Goal: Information Seeking & Learning: Learn about a topic

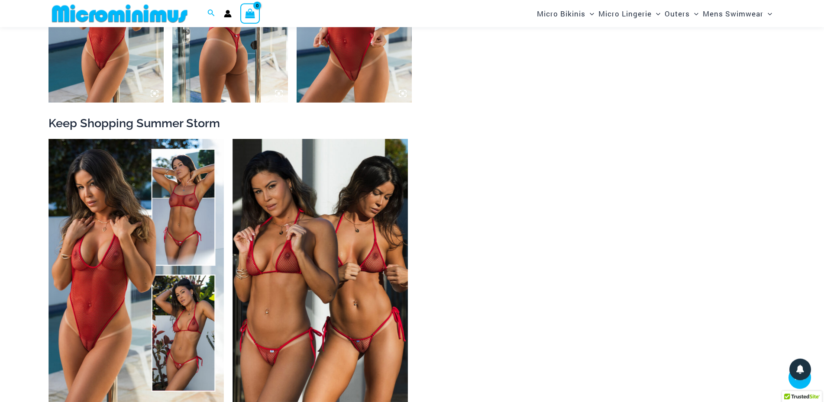
scroll to position [1494, 0]
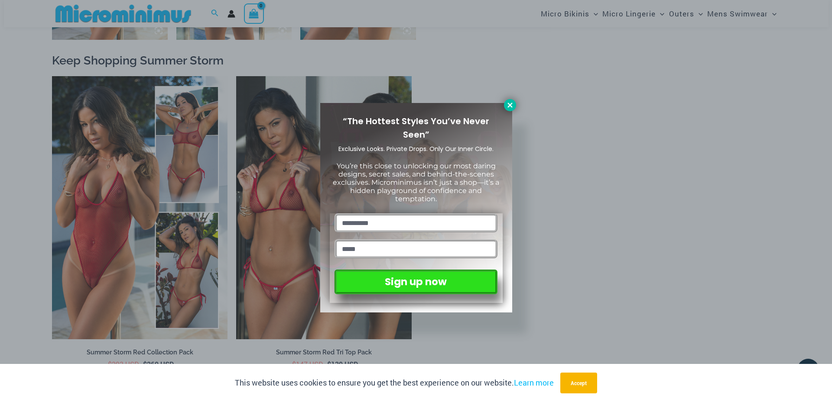
click at [508, 103] on icon at bounding box center [509, 105] width 5 height 5
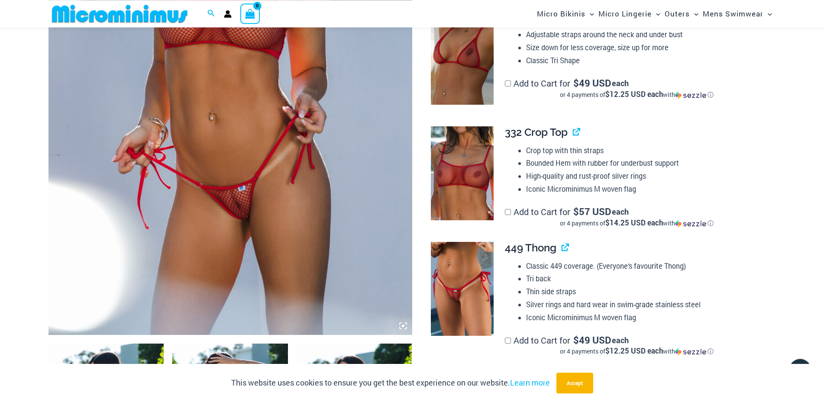
scroll to position [434, 0]
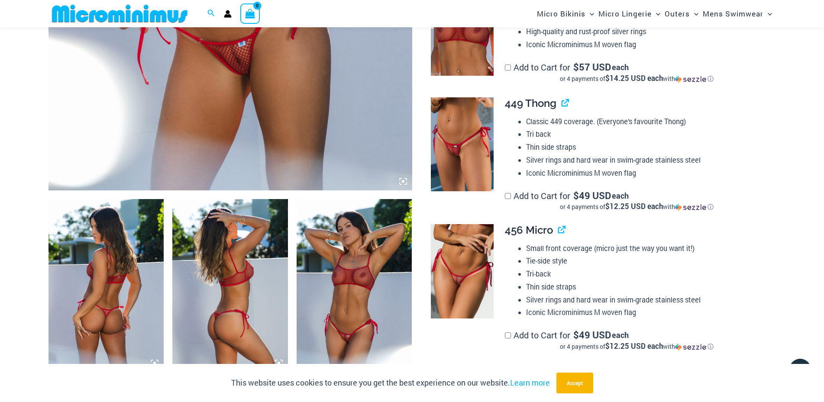
click at [109, 259] on img at bounding box center [107, 285] width 116 height 173
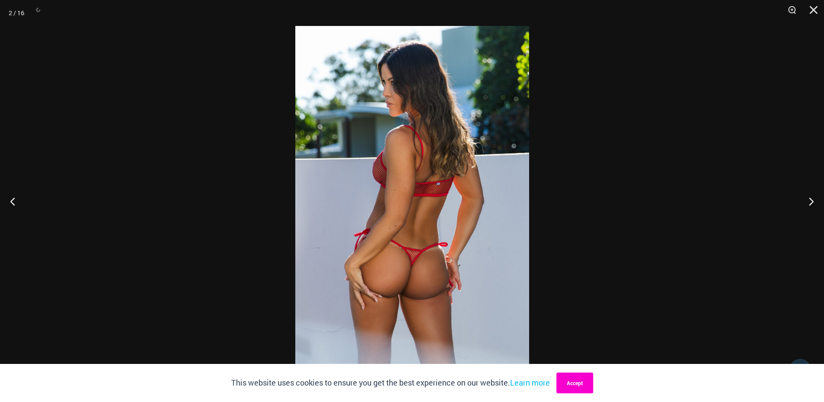
click at [581, 382] on button "Accept" at bounding box center [575, 383] width 37 height 21
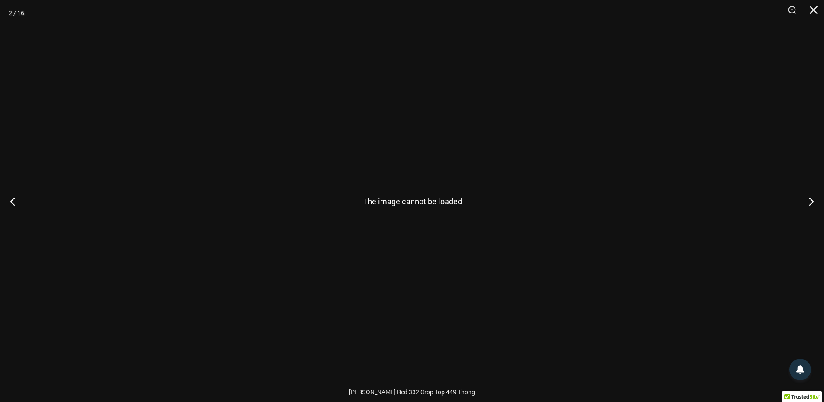
click at [441, 169] on div "The image cannot be loaded" at bounding box center [412, 201] width 824 height 402
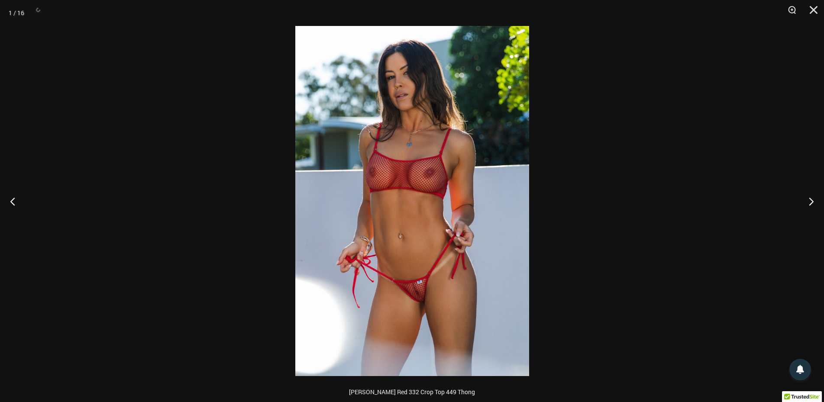
click at [419, 174] on img at bounding box center [412, 201] width 234 height 350
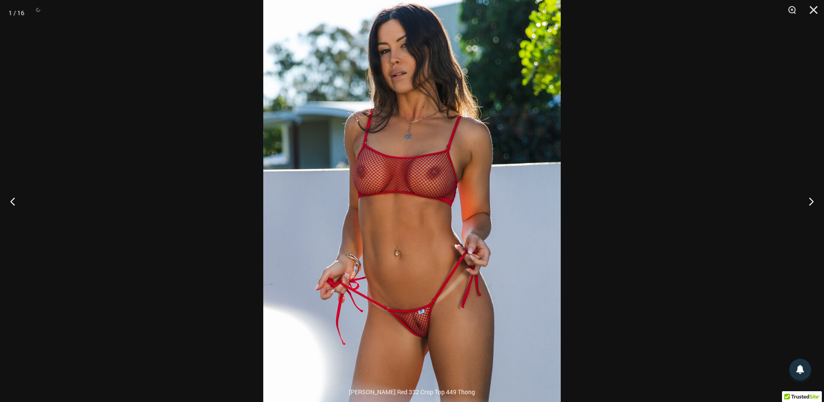
click at [419, 174] on img at bounding box center [412, 209] width 298 height 446
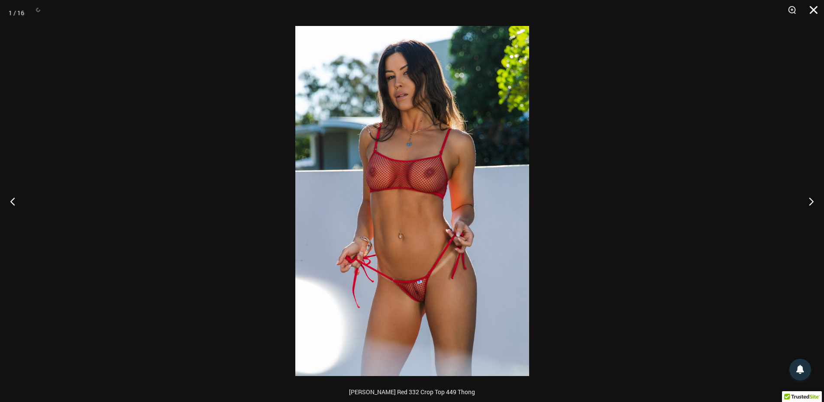
click at [817, 4] on button "Close" at bounding box center [811, 13] width 22 height 26
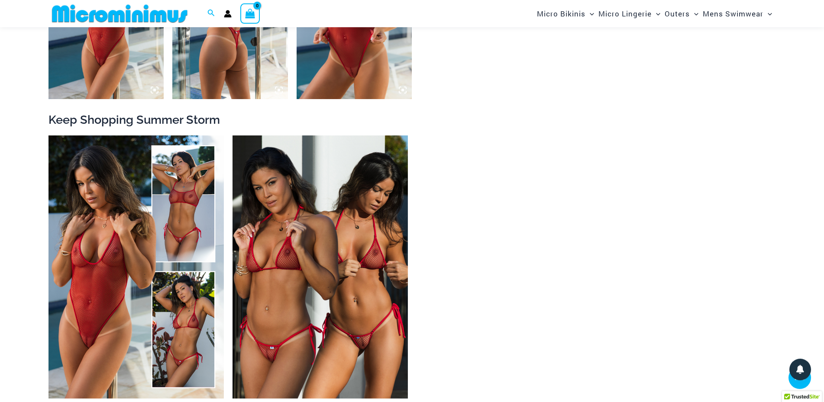
scroll to position [1450, 0]
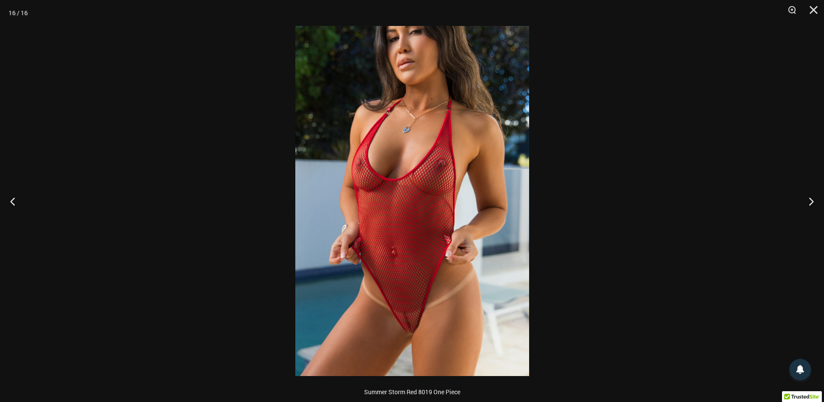
click at [408, 314] on img at bounding box center [412, 201] width 234 height 350
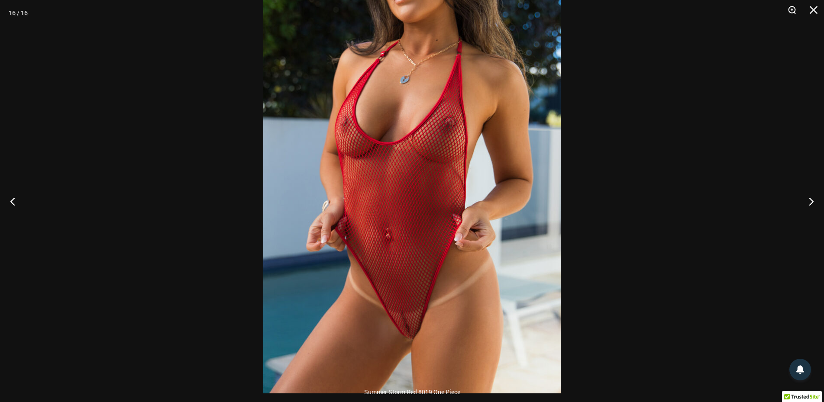
click at [794, 7] on button "Zoom" at bounding box center [789, 13] width 22 height 26
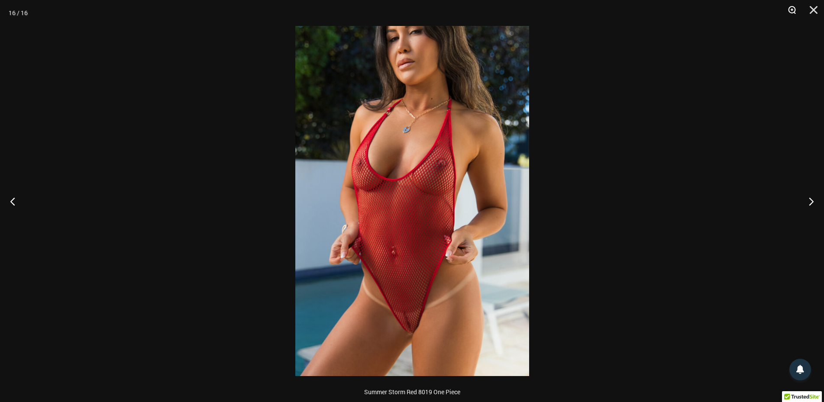
click at [794, 7] on button "Zoom" at bounding box center [789, 13] width 22 height 26
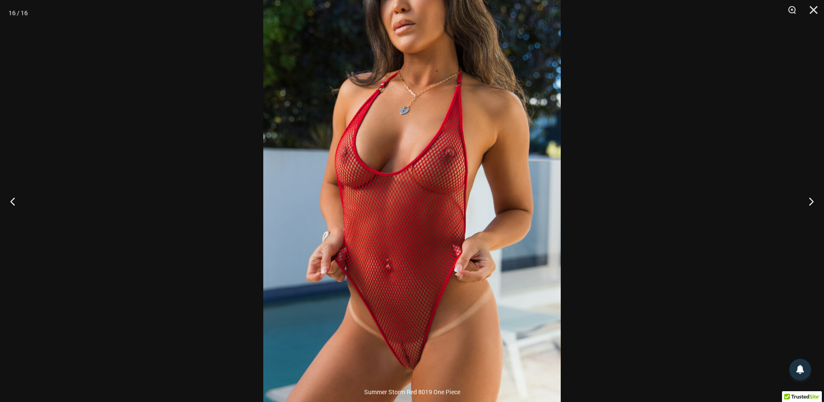
click at [435, 118] on img at bounding box center [412, 201] width 298 height 446
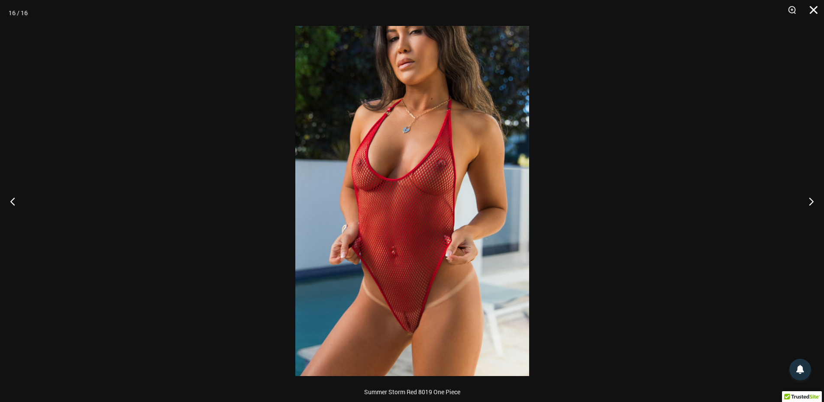
click at [816, 3] on button "Close" at bounding box center [811, 13] width 22 height 26
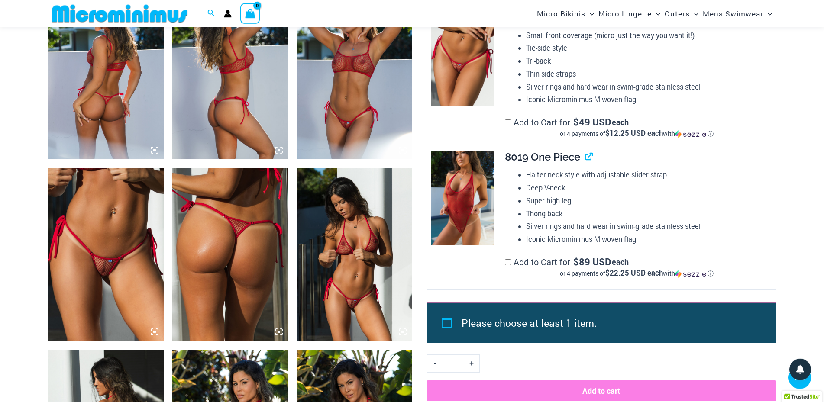
scroll to position [655, 0]
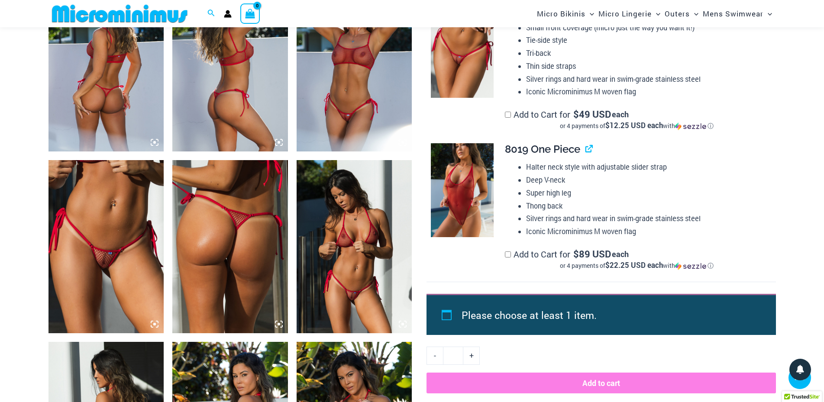
click at [104, 266] on img at bounding box center [107, 246] width 116 height 173
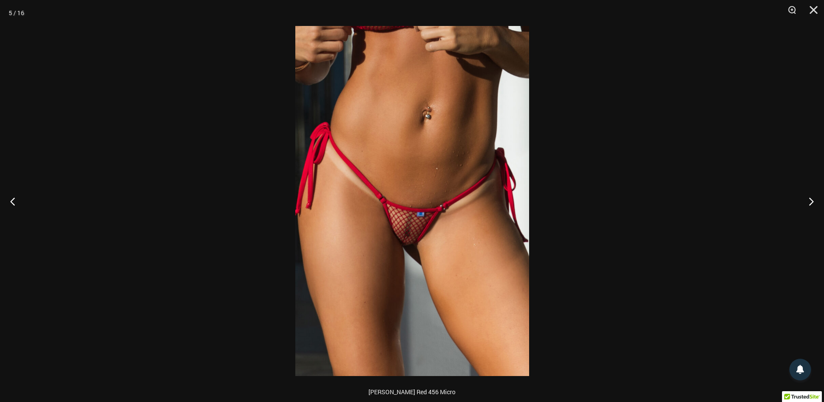
click at [409, 237] on img at bounding box center [412, 201] width 234 height 350
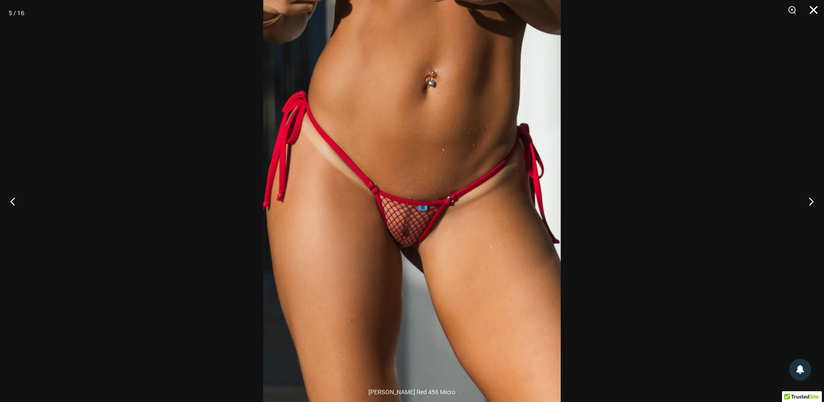
click at [815, 6] on button "Close" at bounding box center [811, 13] width 22 height 26
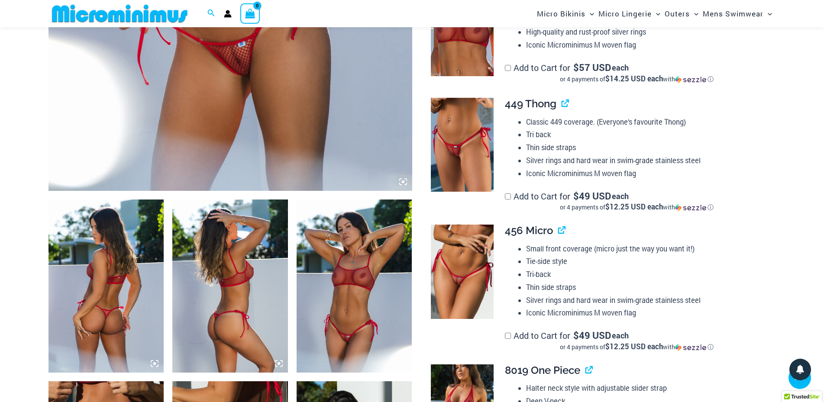
scroll to position [301, 0]
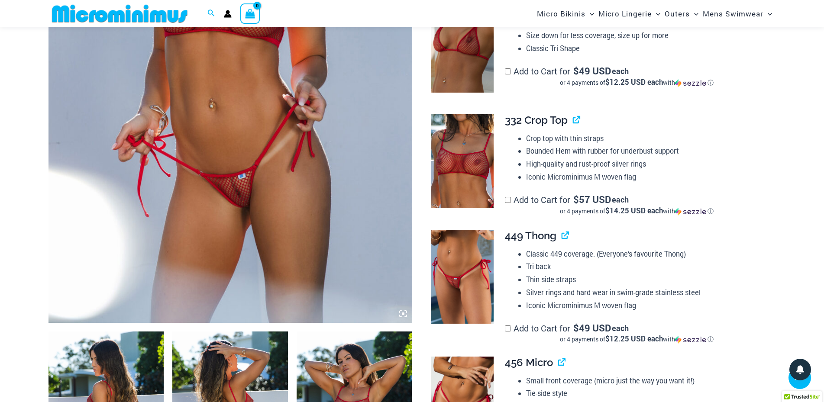
click at [240, 195] on img at bounding box center [231, 50] width 364 height 546
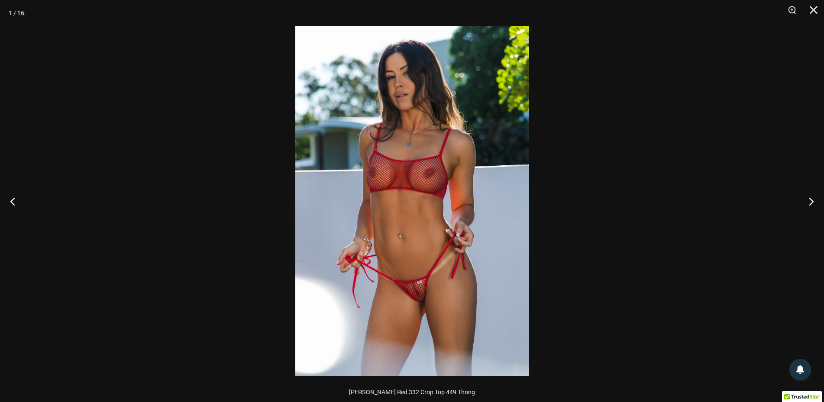
click at [421, 295] on img at bounding box center [412, 201] width 234 height 350
